Goal: Information Seeking & Learning: Learn about a topic

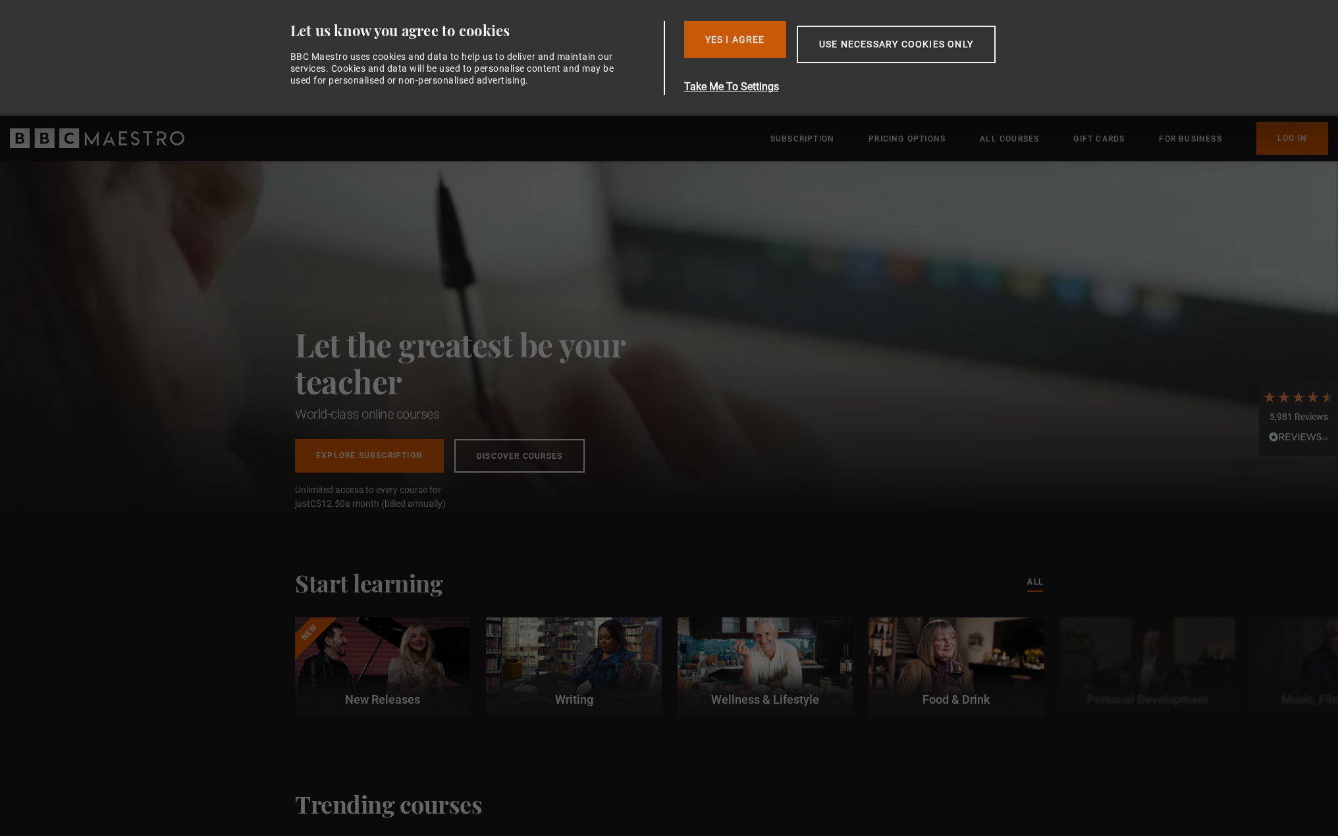
click at [716, 47] on button "Yes I Agree" at bounding box center [735, 39] width 102 height 37
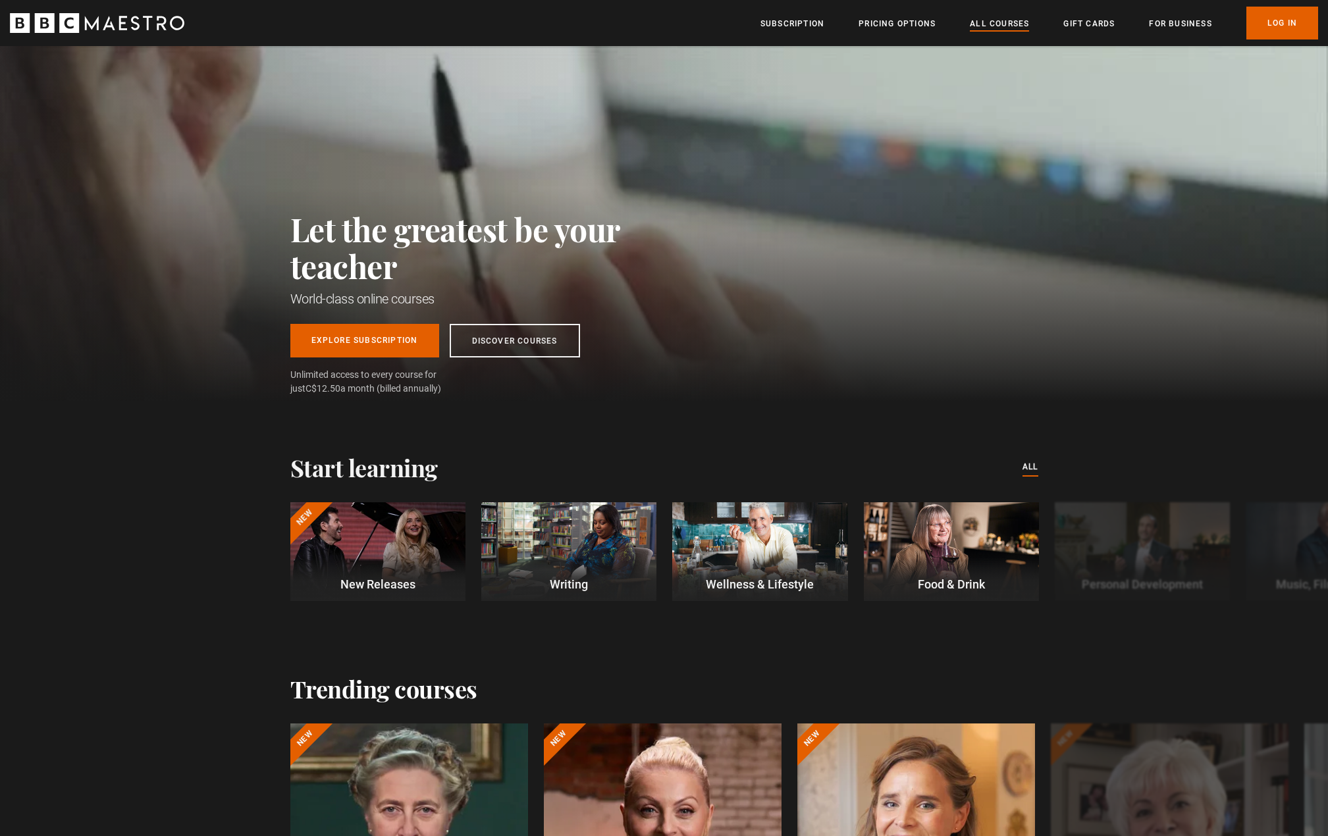
click at [998, 22] on link "All Courses" at bounding box center [999, 23] width 59 height 13
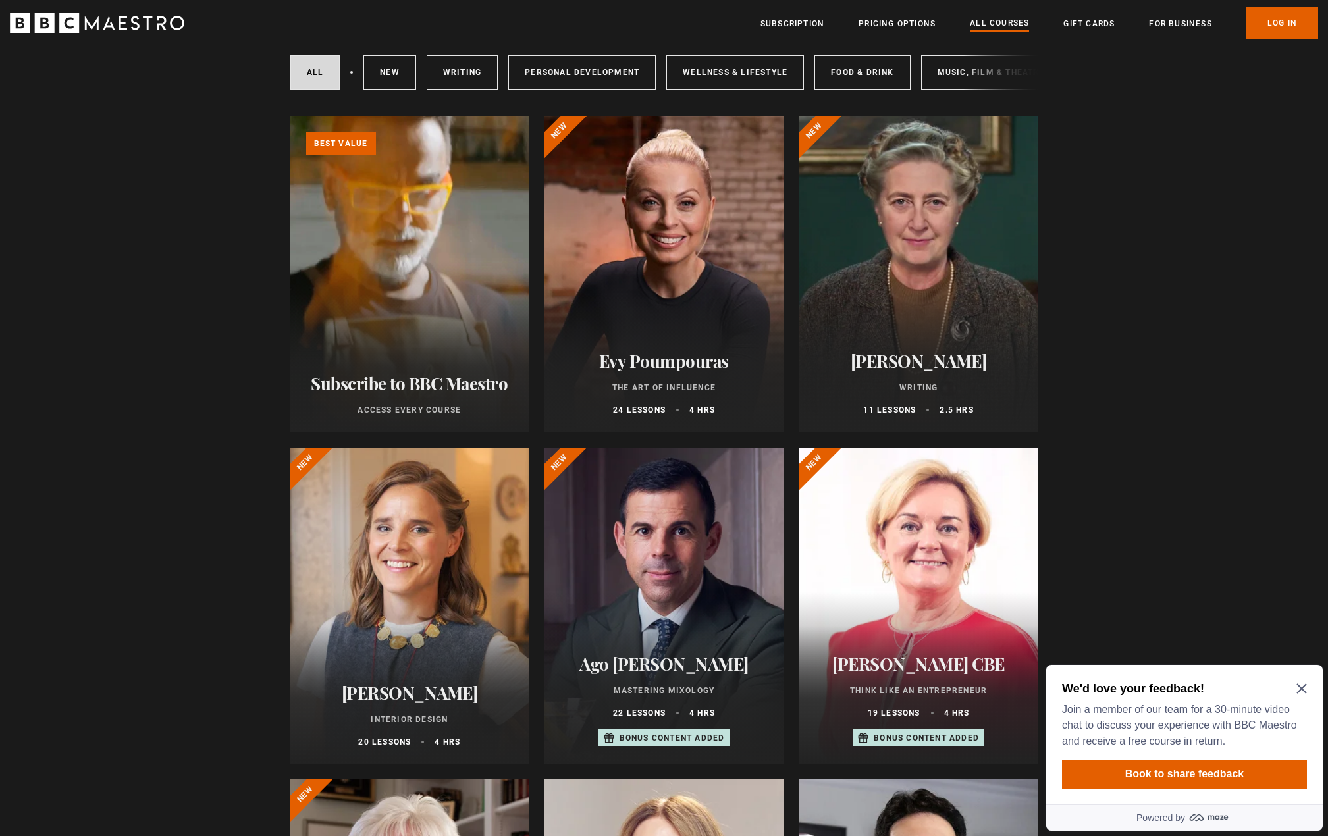
scroll to position [176, 0]
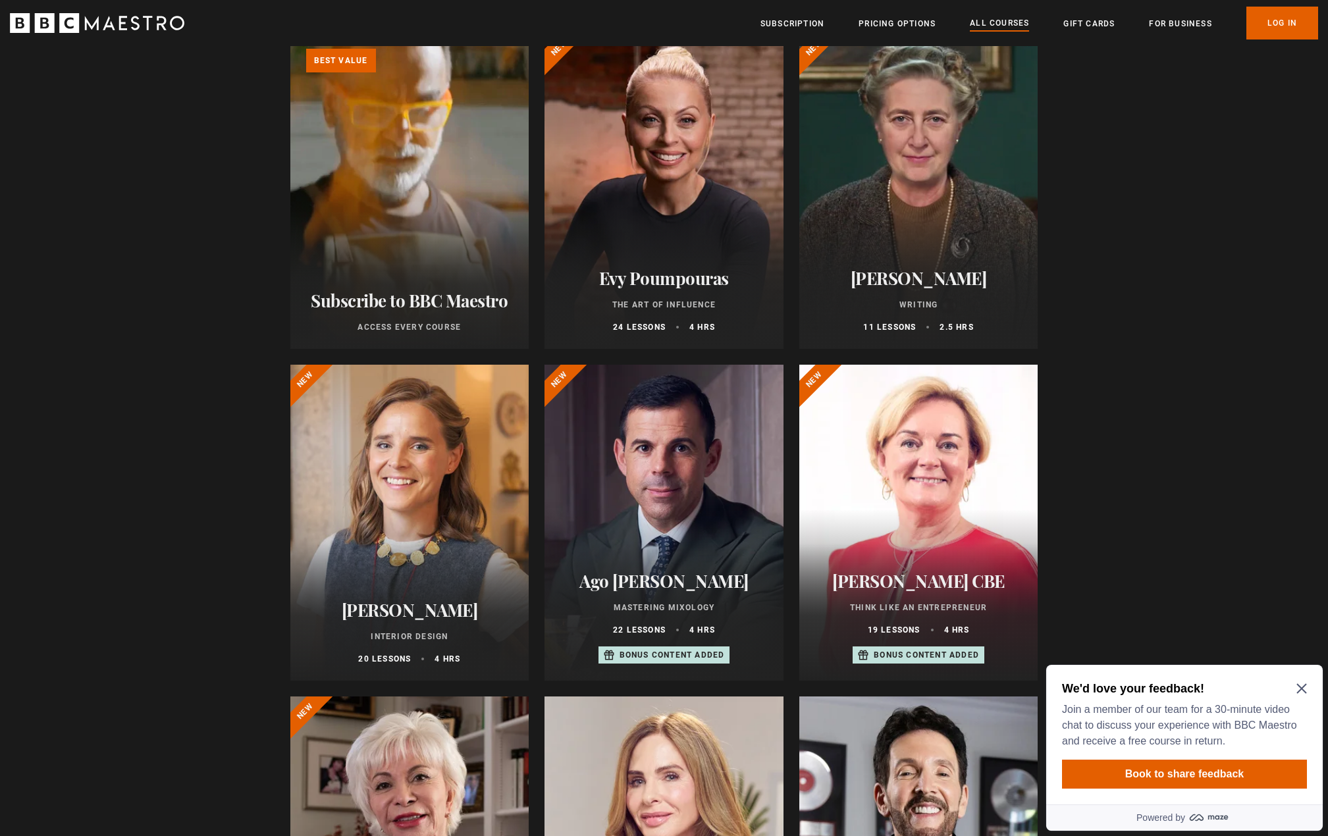
click at [1299, 689] on icon "Close Maze Prompt" at bounding box center [1301, 688] width 11 height 11
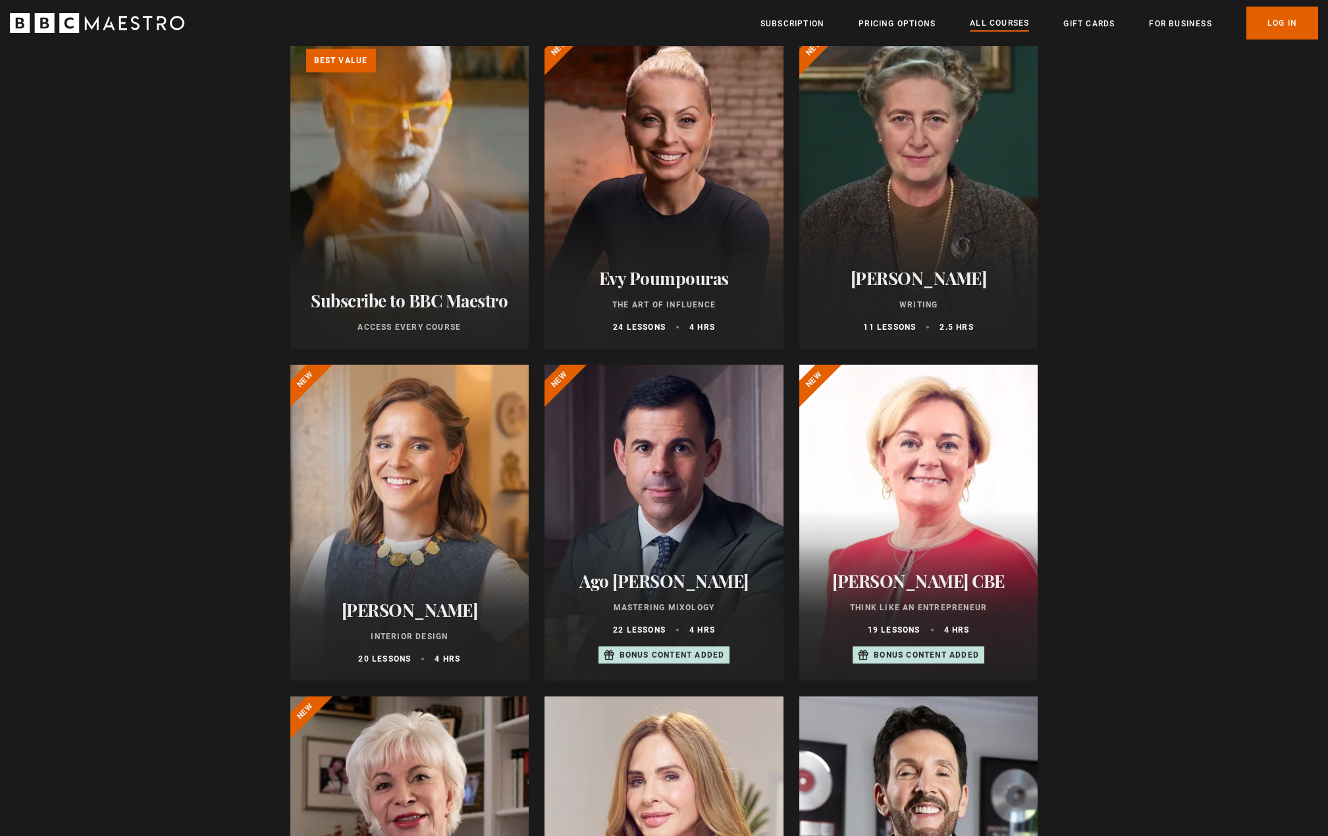
scroll to position [79, 0]
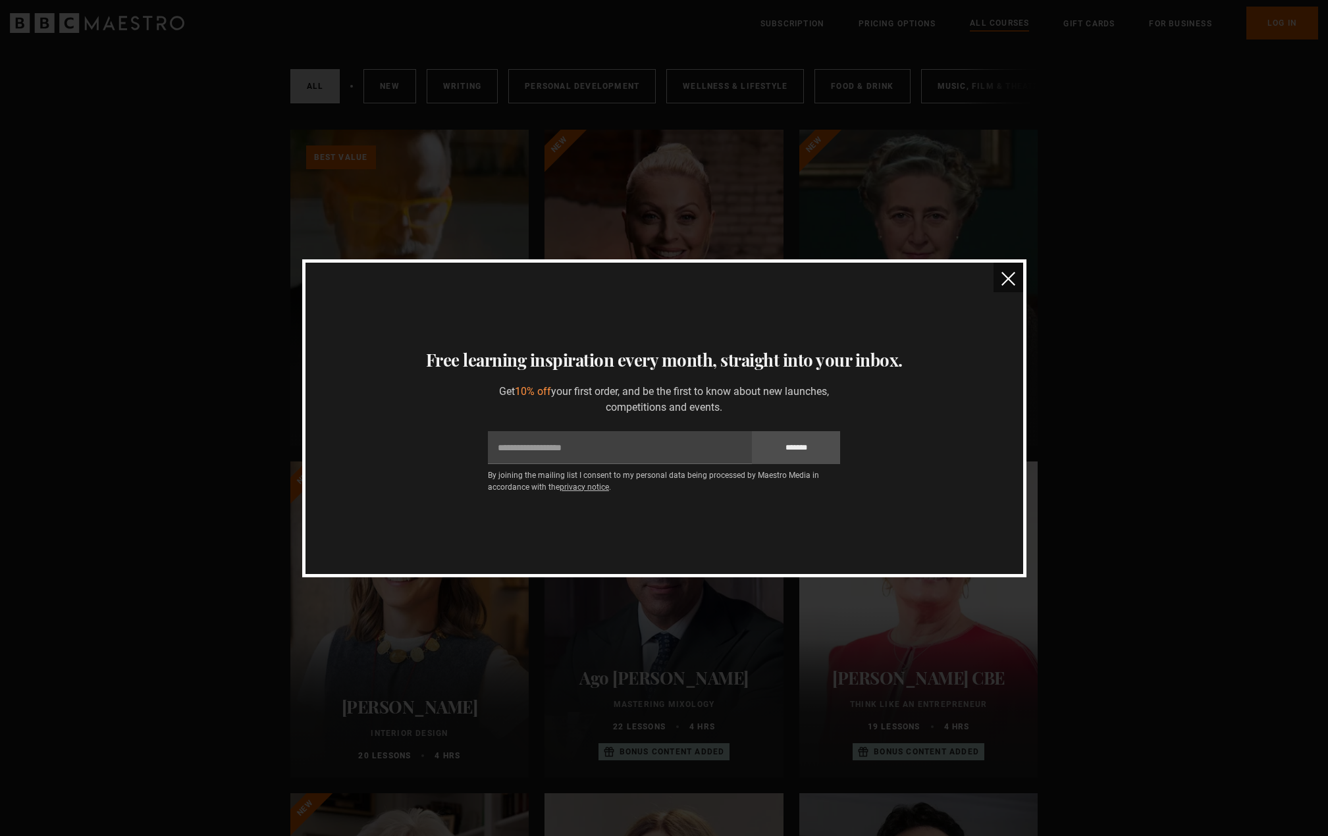
click at [1005, 275] on img "close" at bounding box center [1009, 279] width 14 height 14
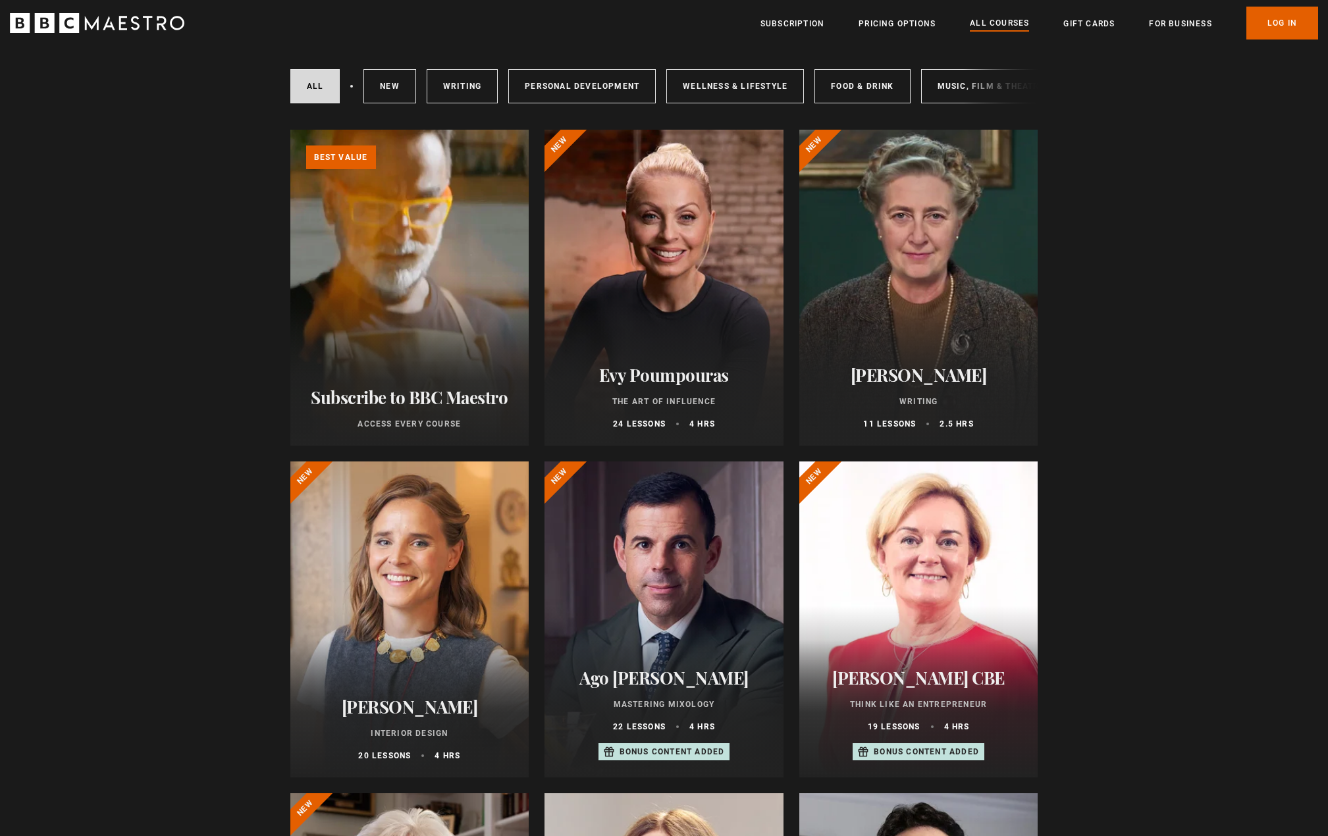
click at [973, 288] on div at bounding box center [918, 288] width 239 height 316
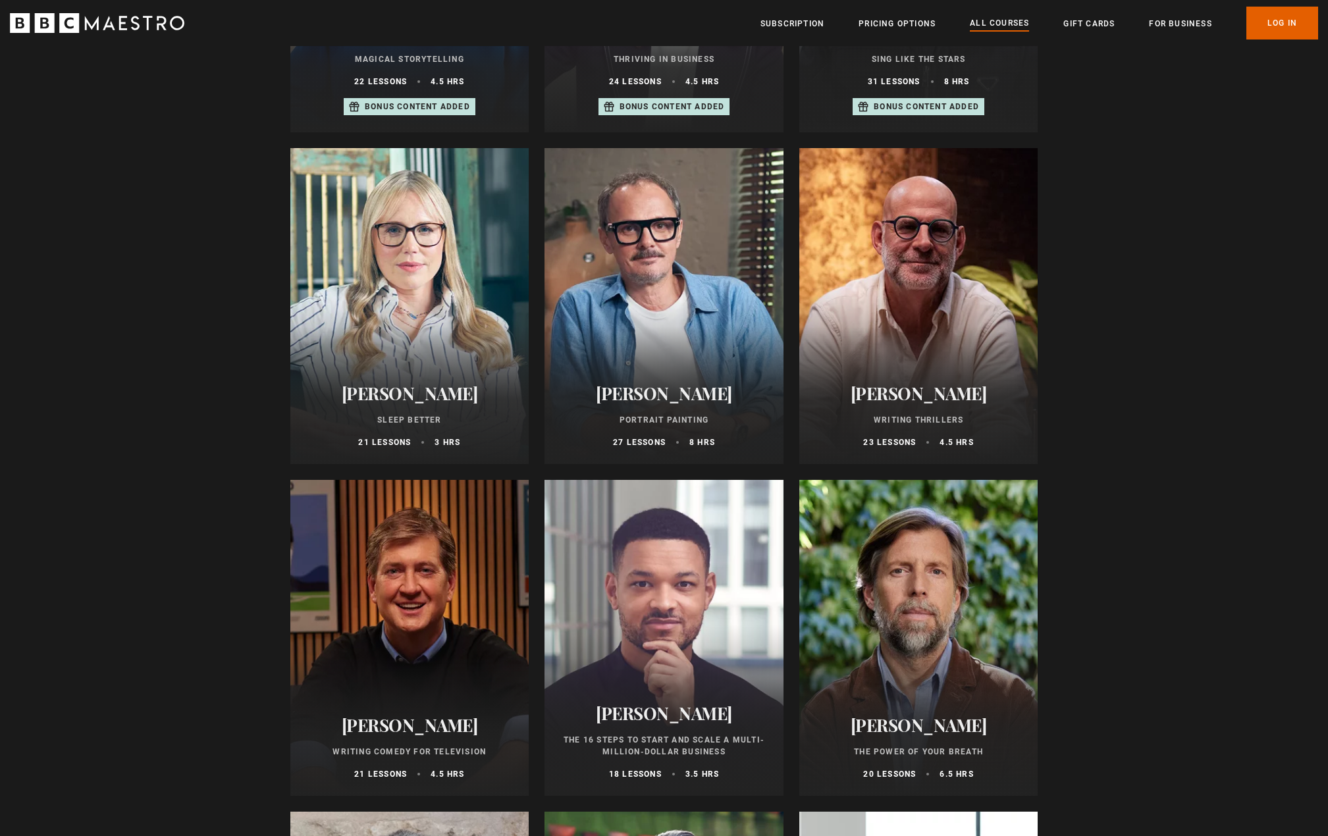
scroll to position [808, 0]
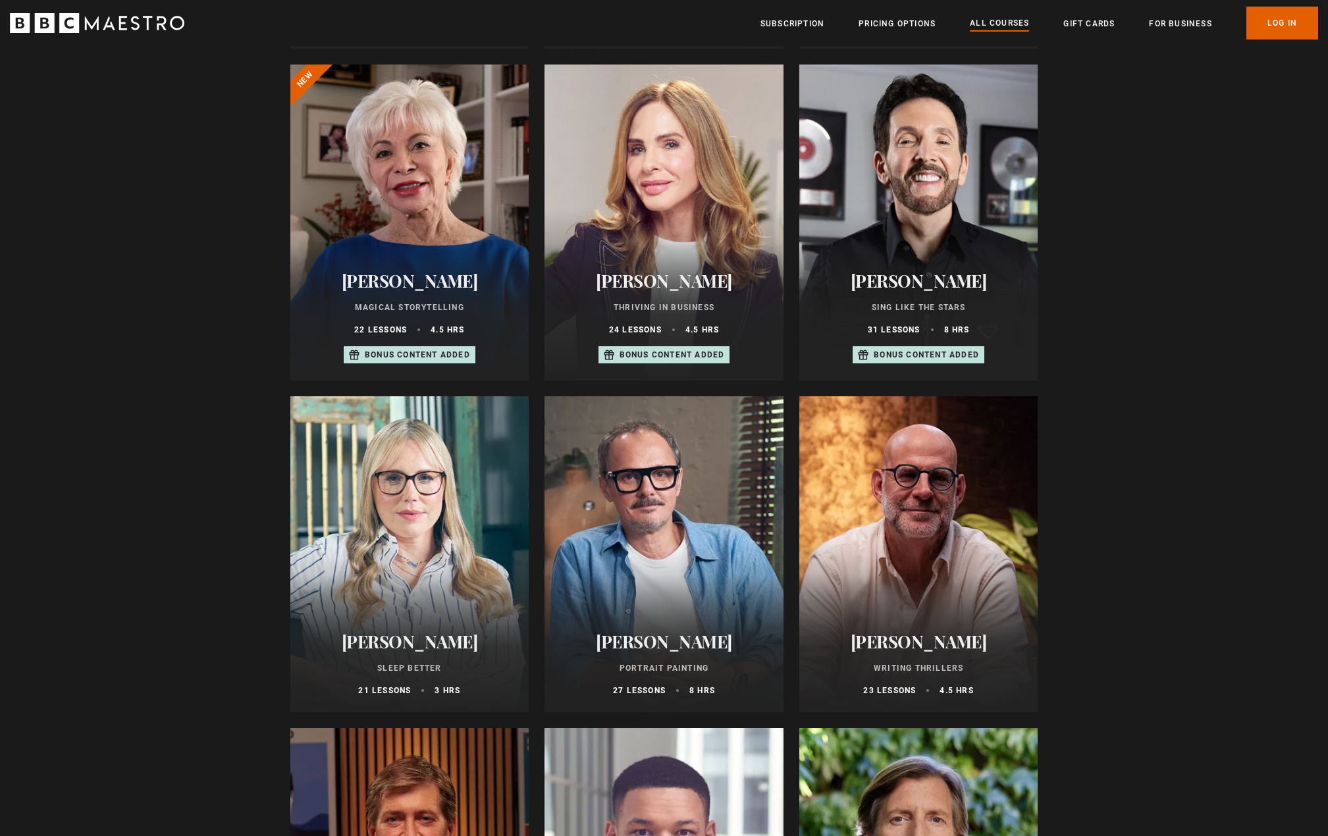
click at [653, 541] on div at bounding box center [664, 554] width 239 height 316
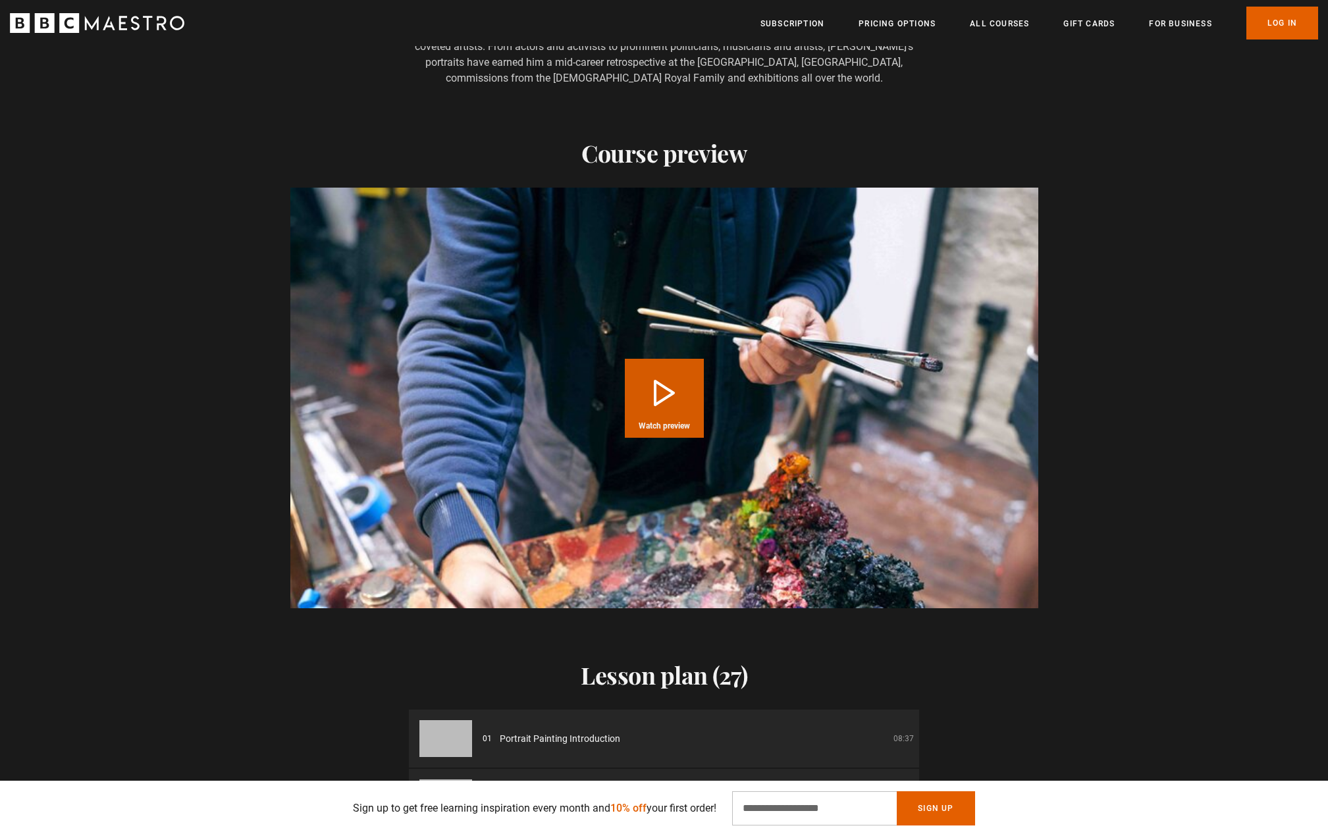
scroll to position [1624, 0]
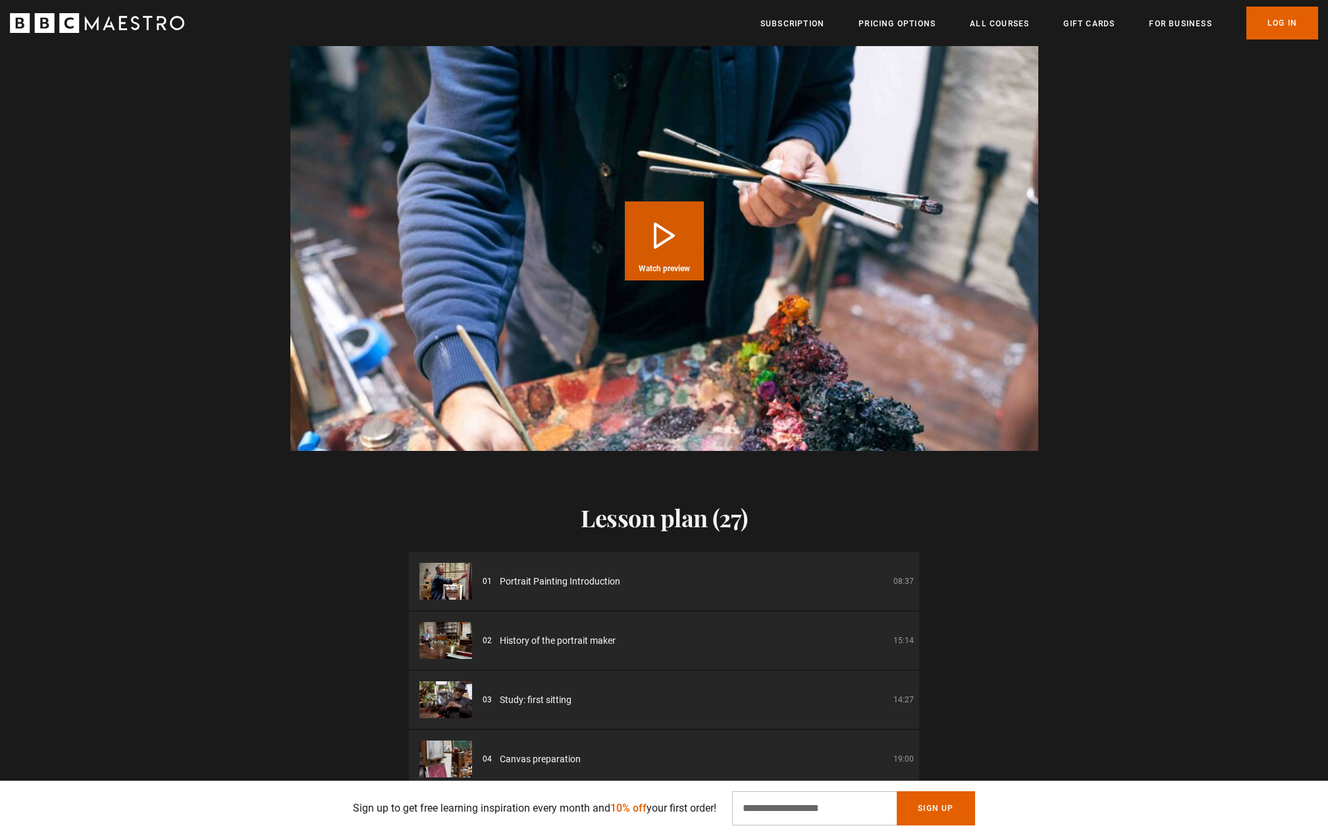
click at [649, 233] on button "Play Course overview for Portrait Painting with [PERSON_NAME] Watch preview" at bounding box center [664, 240] width 79 height 79
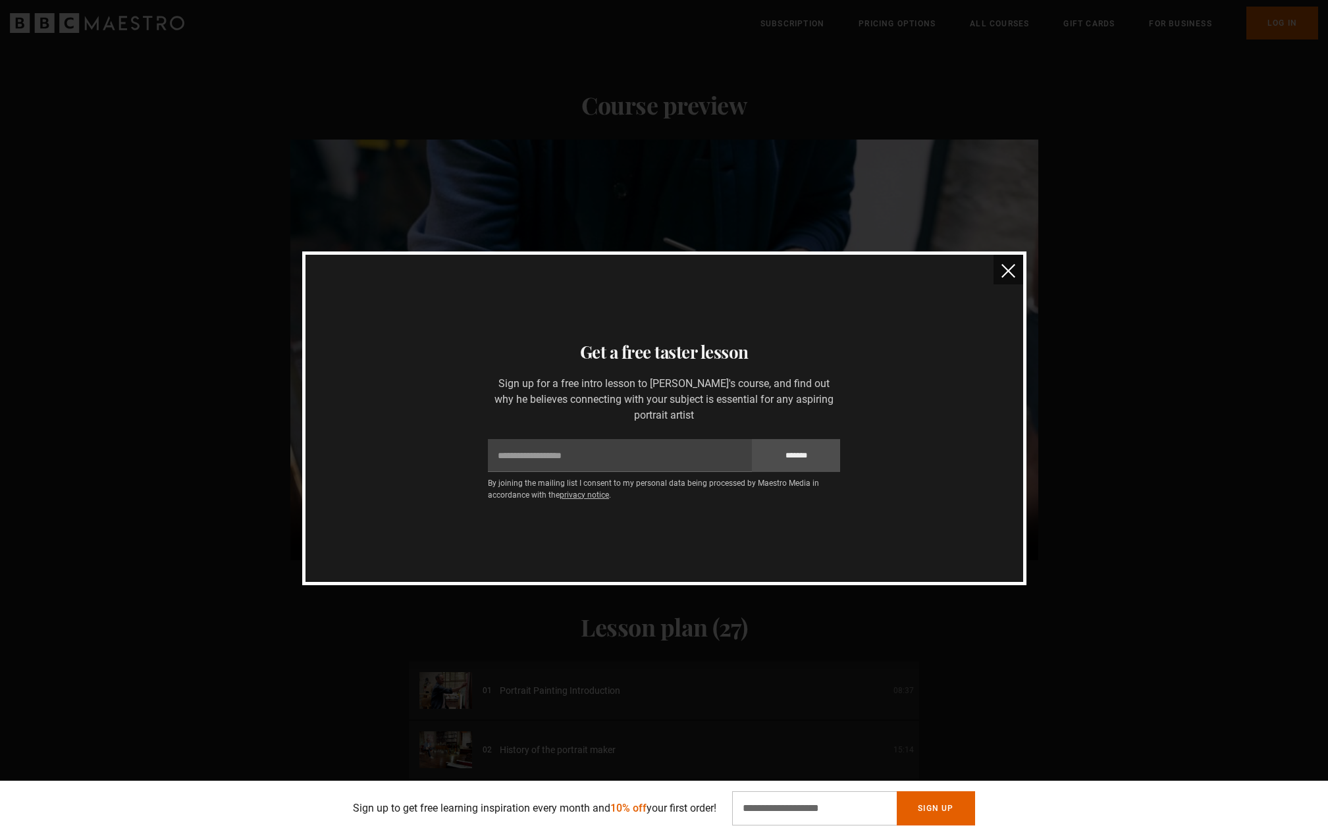
scroll to position [1414, 0]
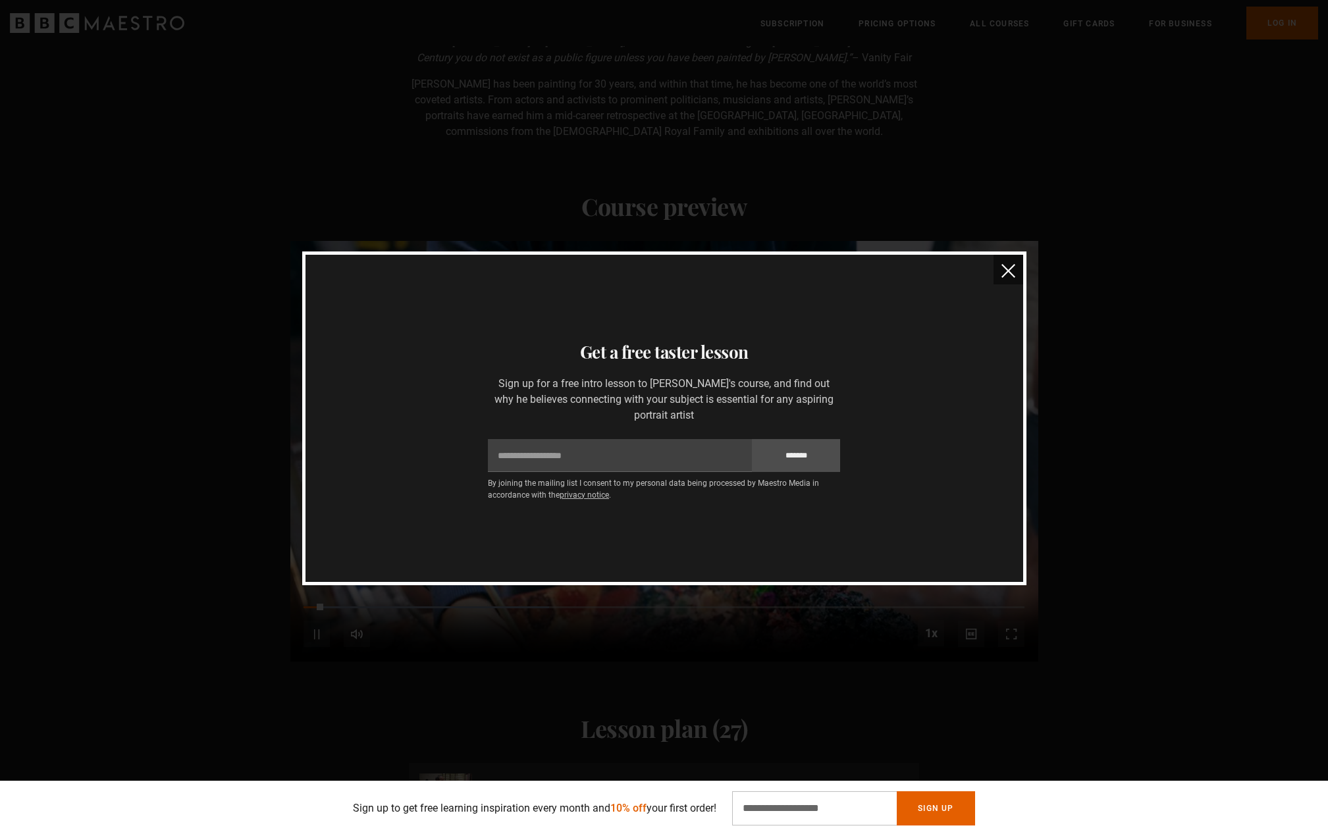
click at [1009, 275] on img "close" at bounding box center [1009, 271] width 14 height 14
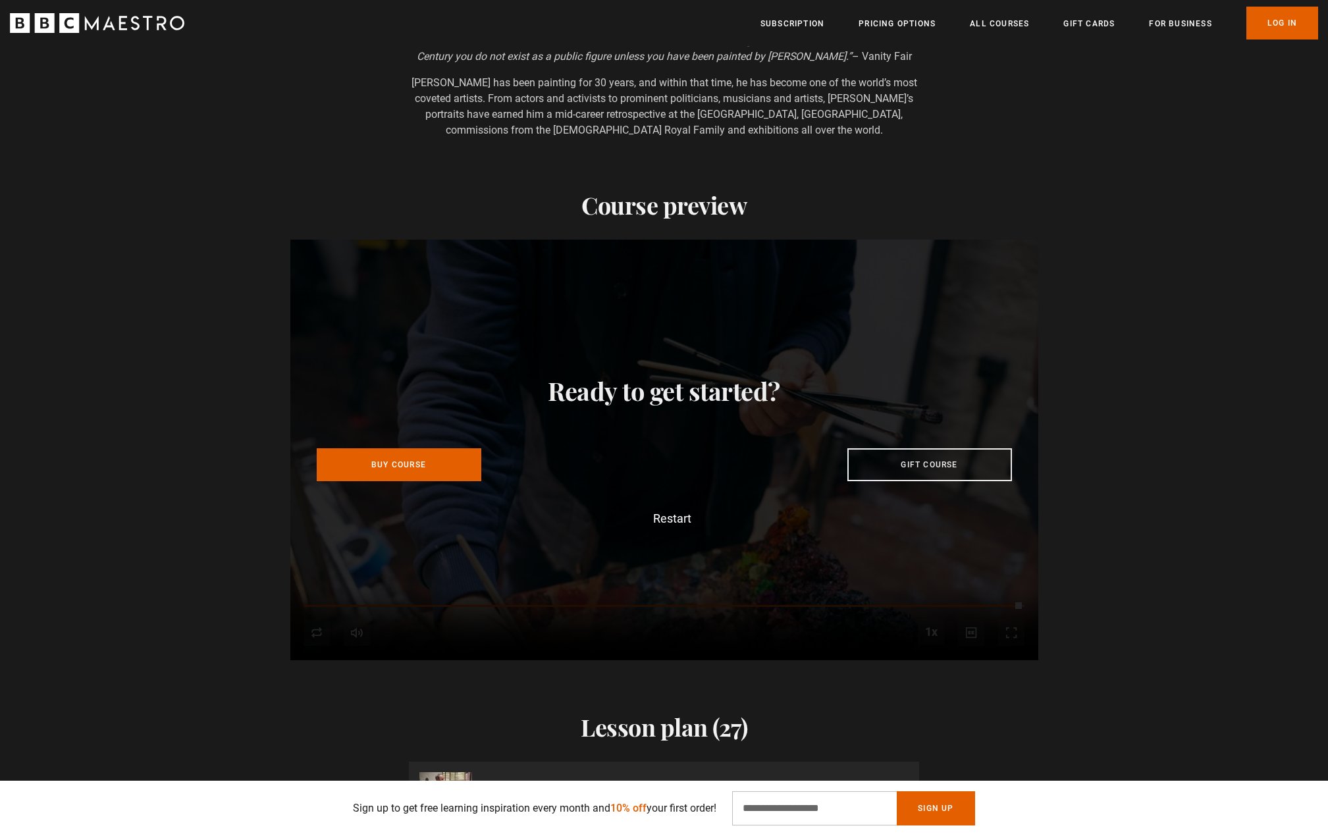
scroll to position [0, 690]
drag, startPoint x: 1121, startPoint y: 138, endPoint x: 1115, endPoint y: 132, distance: 7.9
click at [1121, 137] on div "Your Maestro More like this “From [PERSON_NAME] to [PERSON_NAME], HRH The Duke …" at bounding box center [664, 32] width 1328 height 212
click at [1217, 196] on section "Course preview Video Player is loading. Play Course overview for Portrait Paint…" at bounding box center [664, 608] width 1328 height 940
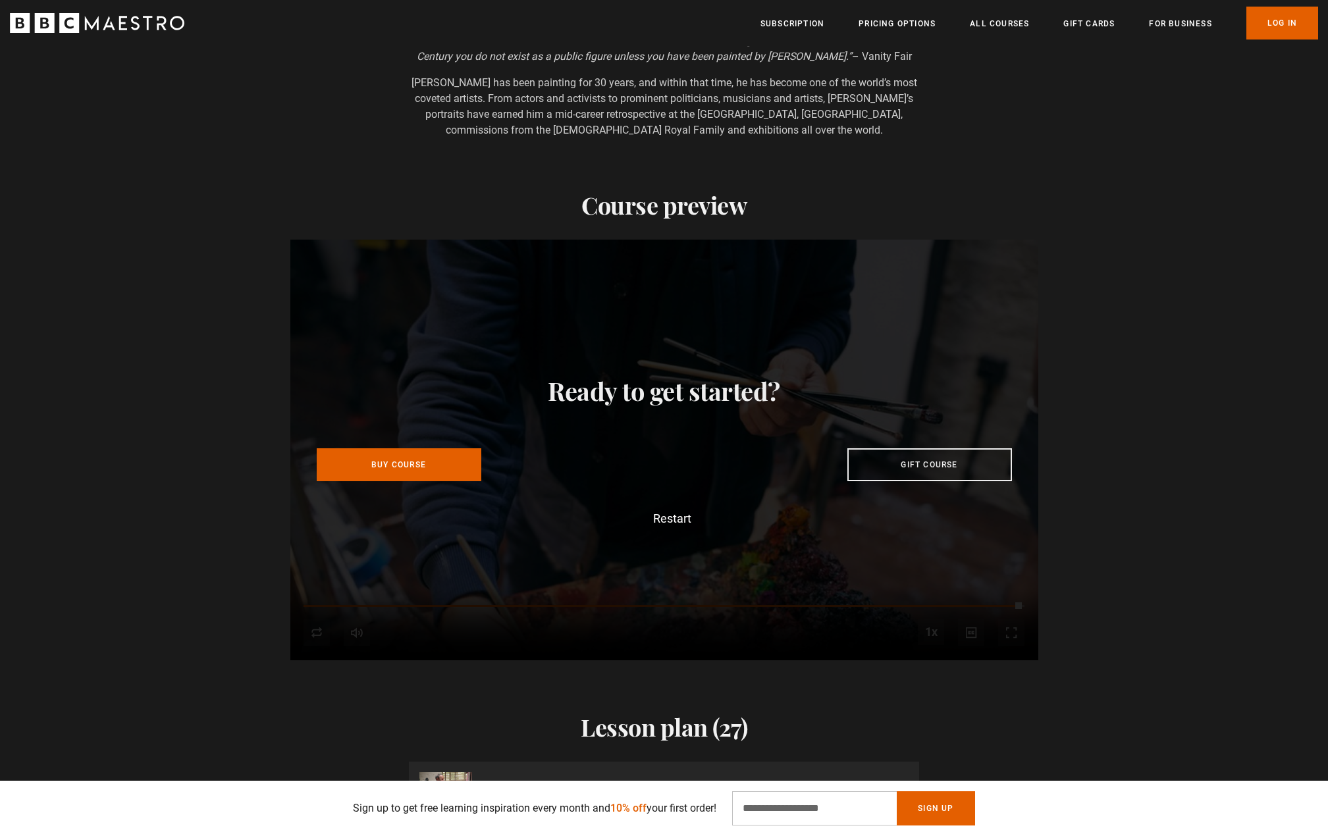
click at [1159, 157] on section "Course preview Video Player is loading. Play Course overview for Portrait Paint…" at bounding box center [664, 608] width 1328 height 940
click at [1209, 338] on div "Video Player is loading. Play Course overview for Portrait Painting with [PERSO…" at bounding box center [664, 450] width 1328 height 421
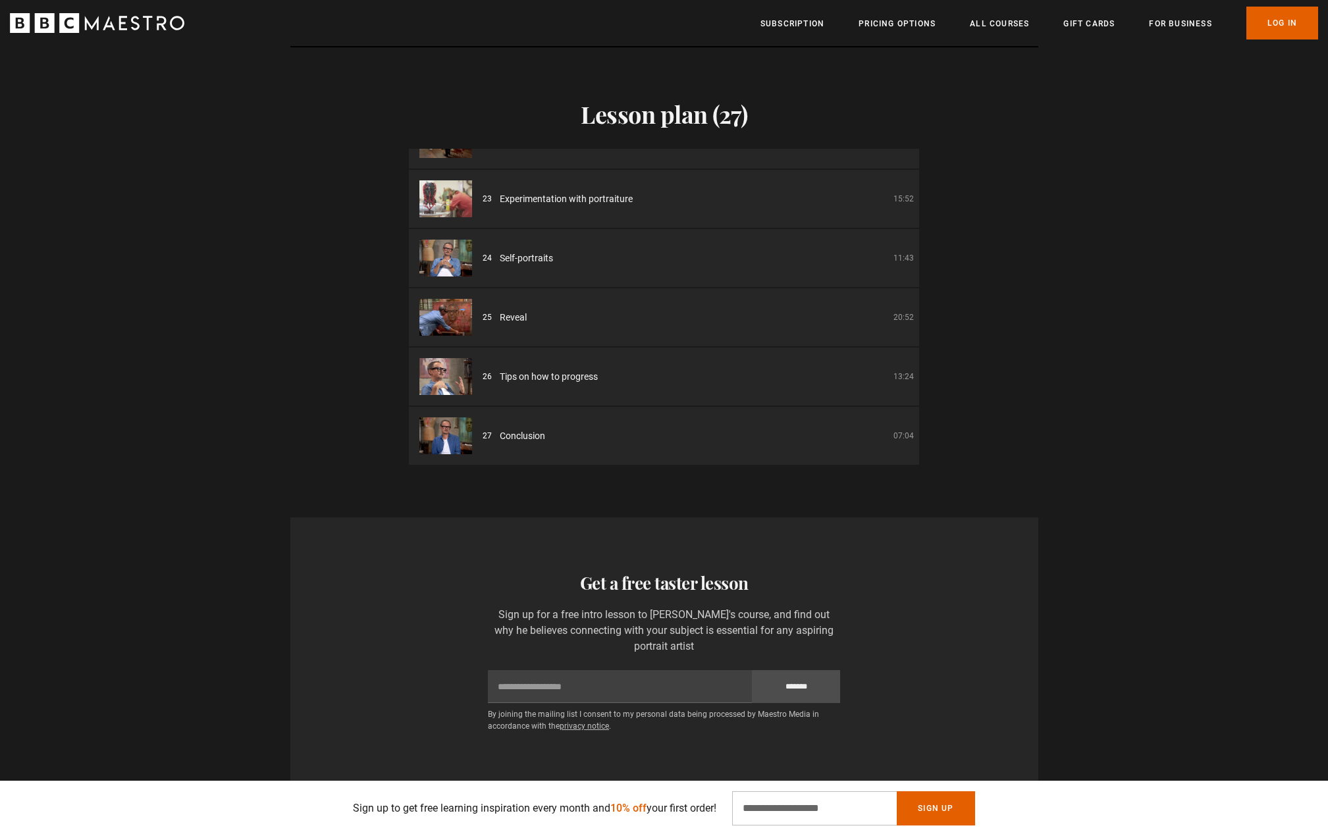
scroll to position [0, 1035]
